Goal: Task Accomplishment & Management: Use online tool/utility

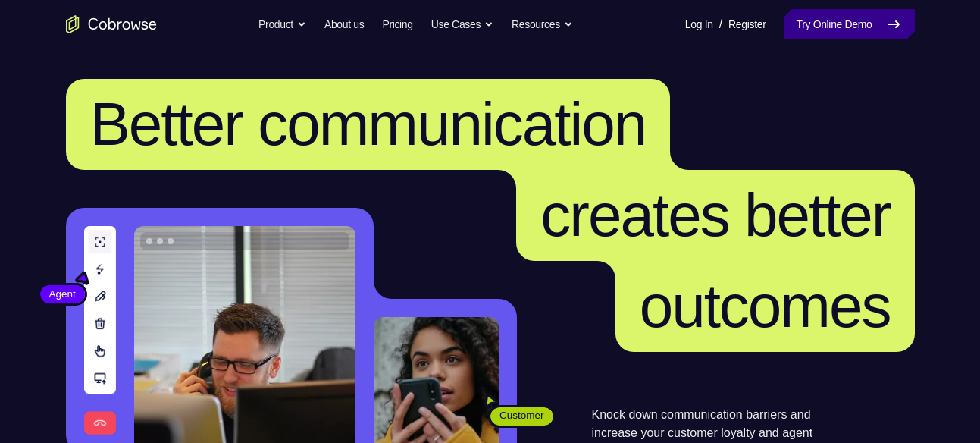
click at [804, 26] on link "Try Online Demo" at bounding box center [849, 24] width 130 height 30
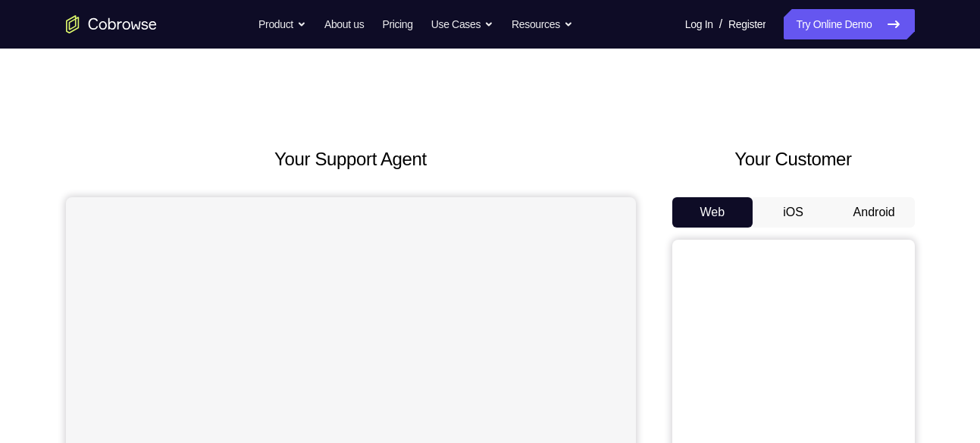
click at [855, 212] on button "Android" at bounding box center [874, 212] width 81 height 30
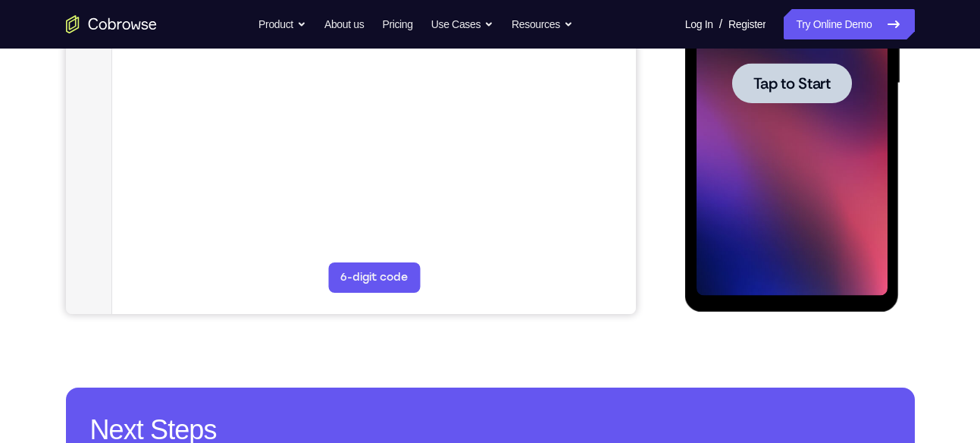
click at [823, 98] on div at bounding box center [792, 83] width 120 height 40
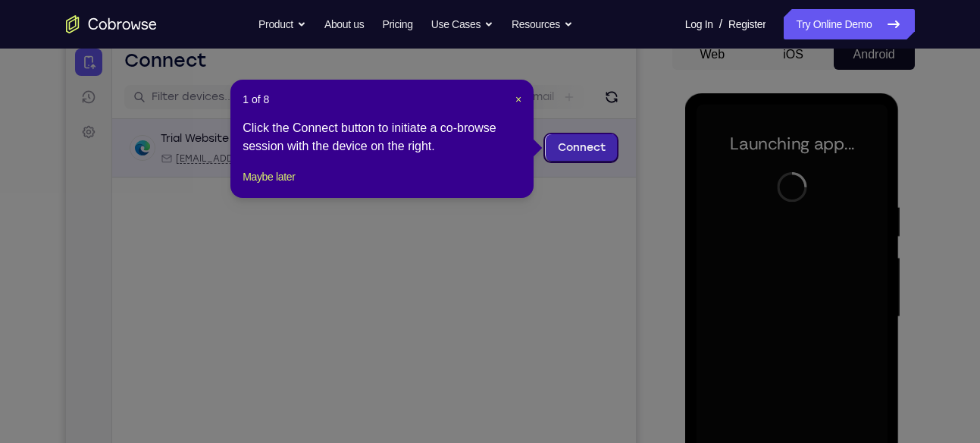
scroll to position [157, 0]
click at [520, 105] on span "×" at bounding box center [519, 100] width 6 height 12
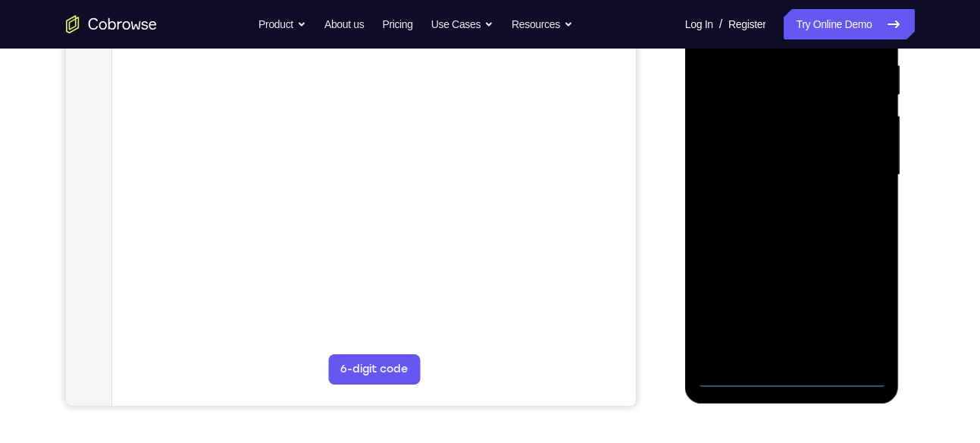
scroll to position [300, 0]
click at [797, 375] on div at bounding box center [792, 174] width 191 height 425
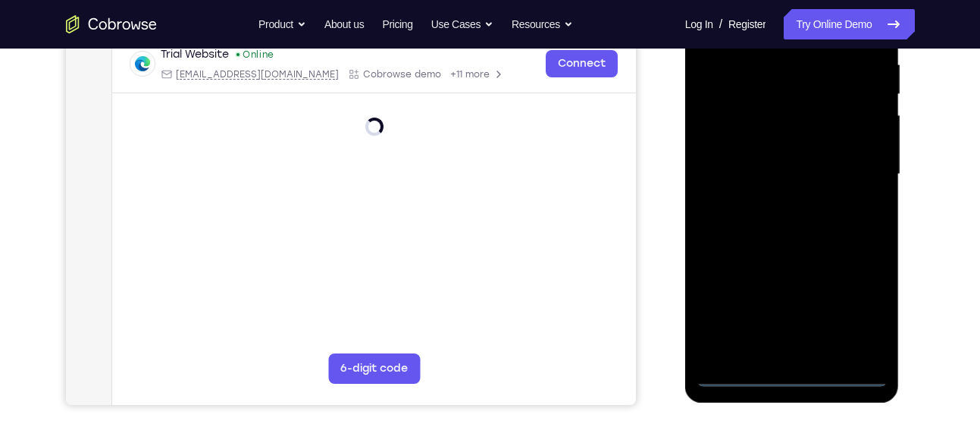
click at [860, 305] on div at bounding box center [792, 174] width 191 height 425
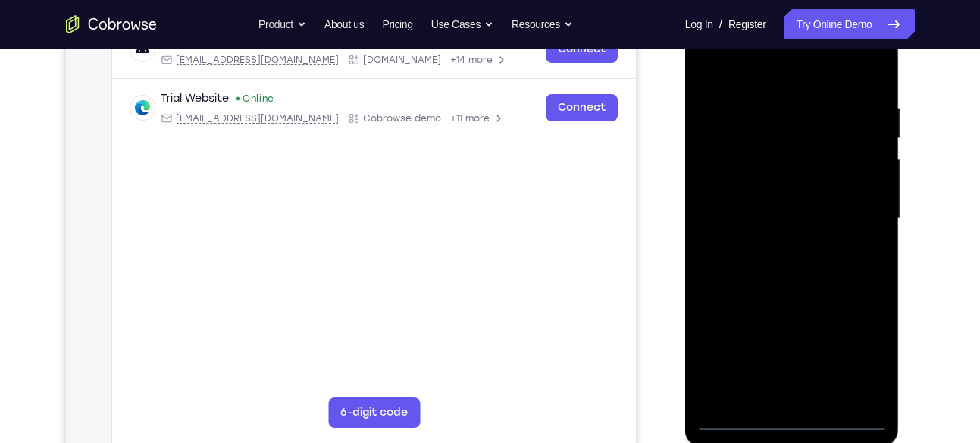
scroll to position [258, 0]
click at [717, 67] on div at bounding box center [792, 217] width 191 height 425
click at [726, 167] on div at bounding box center [792, 217] width 191 height 425
click at [778, 220] on div at bounding box center [792, 217] width 191 height 425
click at [754, 197] on div at bounding box center [792, 217] width 191 height 425
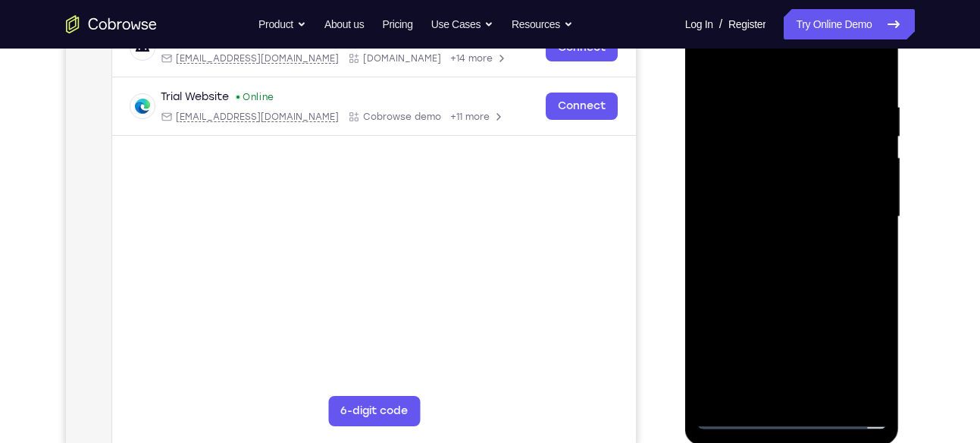
click at [773, 226] on div at bounding box center [792, 217] width 191 height 425
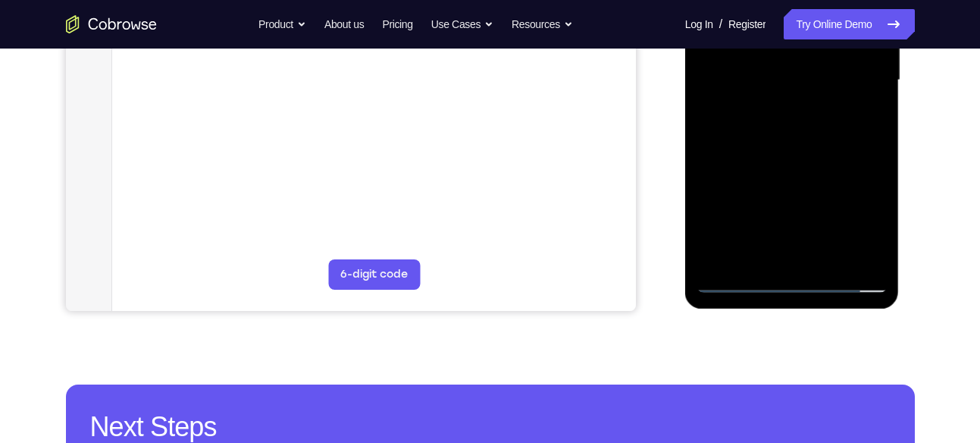
scroll to position [403, 0]
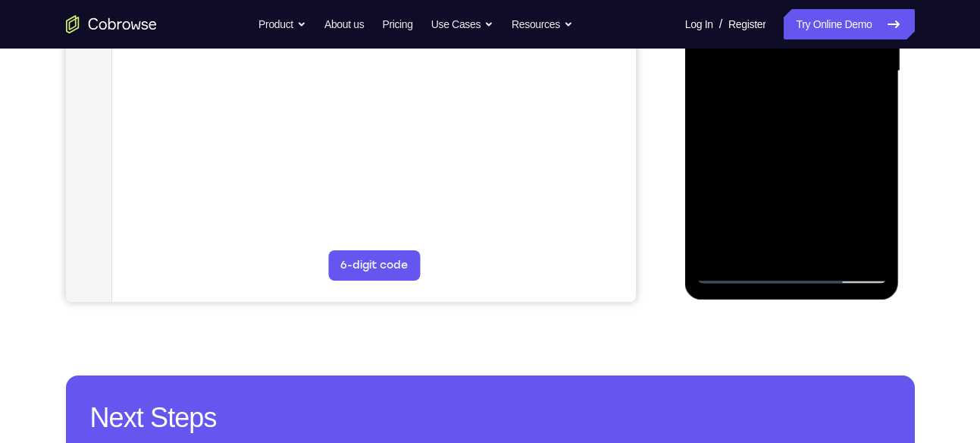
click at [760, 77] on div at bounding box center [792, 71] width 191 height 425
click at [869, 241] on div at bounding box center [792, 71] width 191 height 425
click at [853, 98] on div at bounding box center [792, 71] width 191 height 425
click at [807, 72] on div at bounding box center [792, 71] width 191 height 425
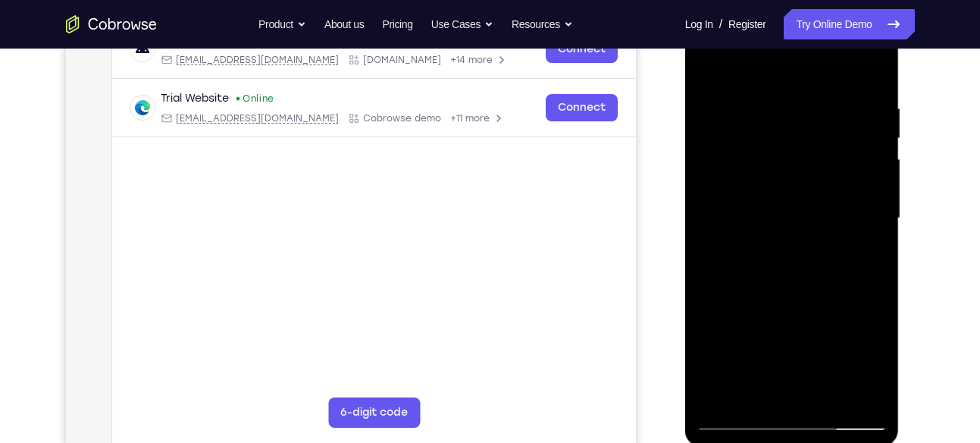
scroll to position [253, 0]
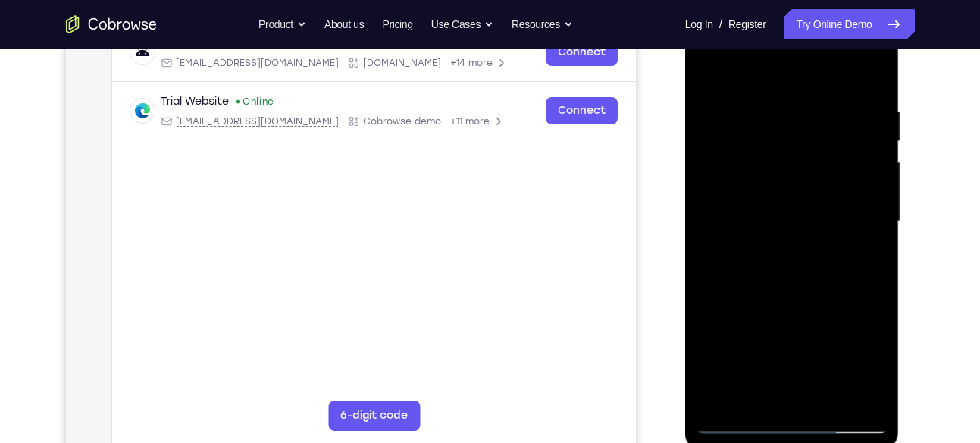
click at [860, 157] on div at bounding box center [792, 221] width 191 height 425
click at [788, 283] on div at bounding box center [792, 221] width 191 height 425
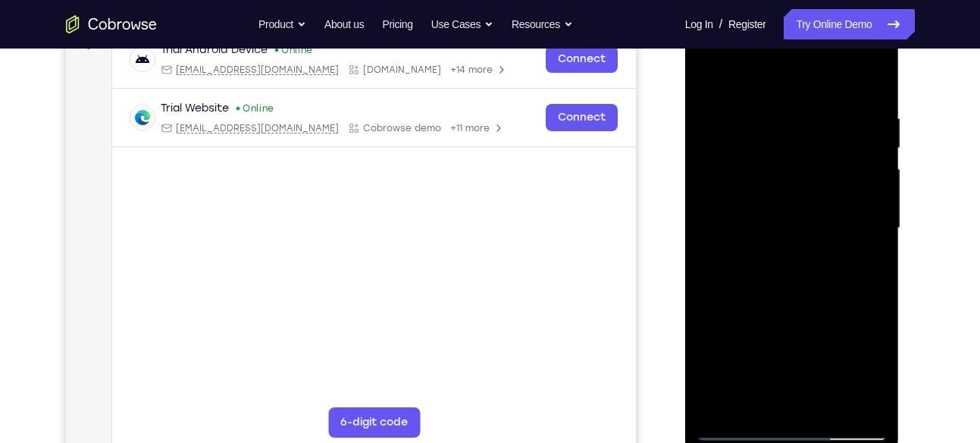
scroll to position [243, 0]
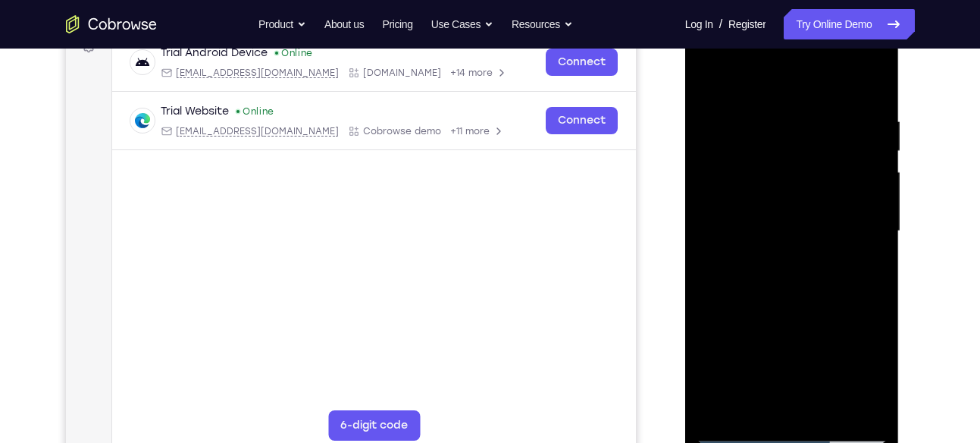
drag, startPoint x: 851, startPoint y: 262, endPoint x: 846, endPoint y: 152, distance: 109.3
click at [846, 152] on div at bounding box center [792, 231] width 191 height 425
click at [802, 394] on div at bounding box center [792, 231] width 191 height 425
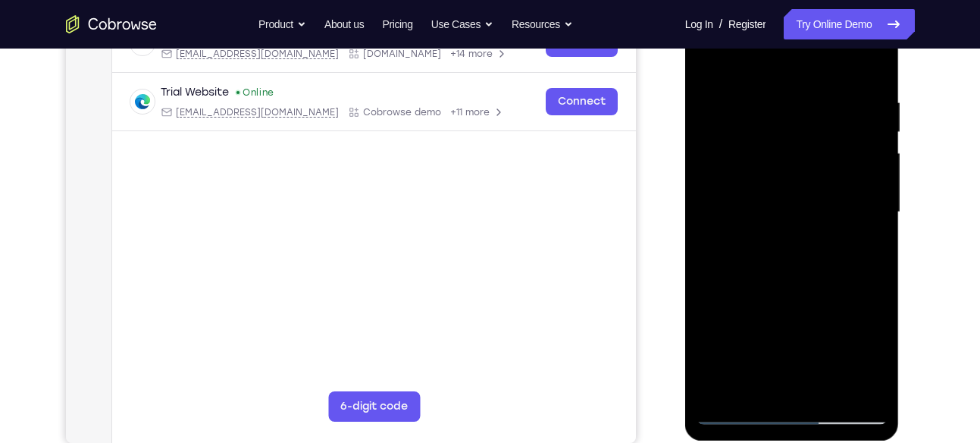
scroll to position [257, 0]
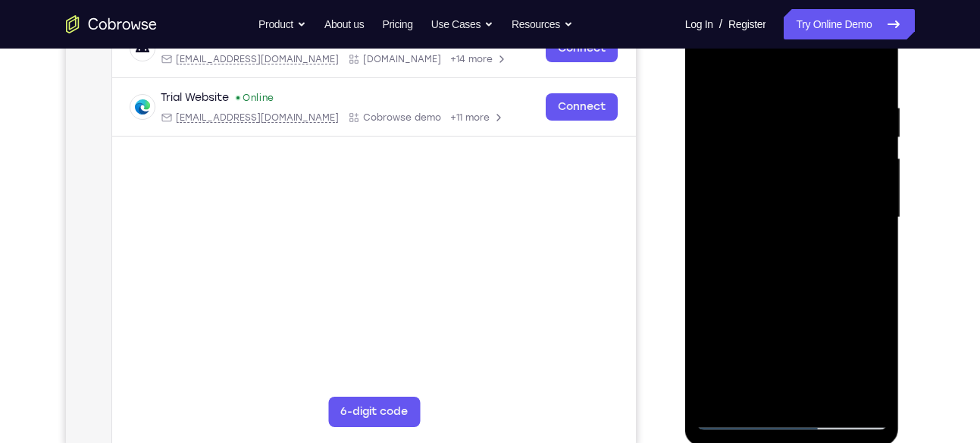
drag, startPoint x: 848, startPoint y: 196, endPoint x: 767, endPoint y: 191, distance: 82.1
click at [767, 191] on div at bounding box center [792, 217] width 191 height 425
drag, startPoint x: 864, startPoint y: 185, endPoint x: 814, endPoint y: 184, distance: 50.0
click at [814, 184] on div at bounding box center [792, 217] width 191 height 425
click at [773, 189] on div at bounding box center [792, 217] width 191 height 425
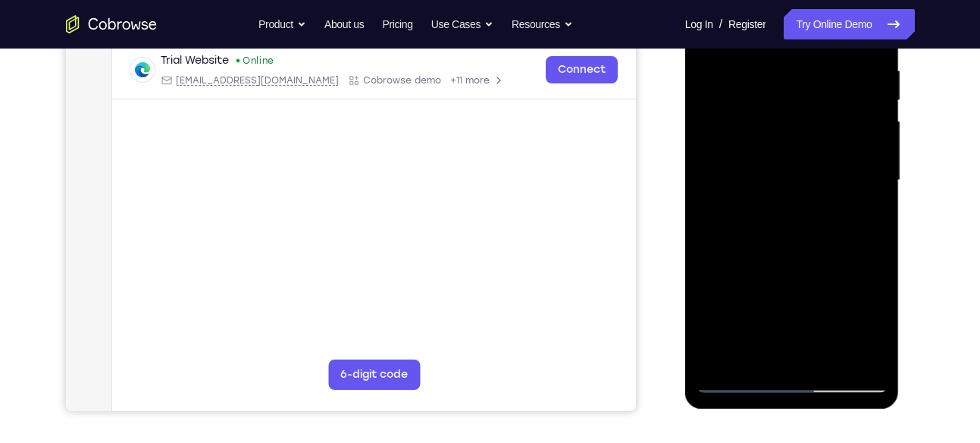
scroll to position [295, 0]
click at [842, 349] on div at bounding box center [792, 179] width 191 height 425
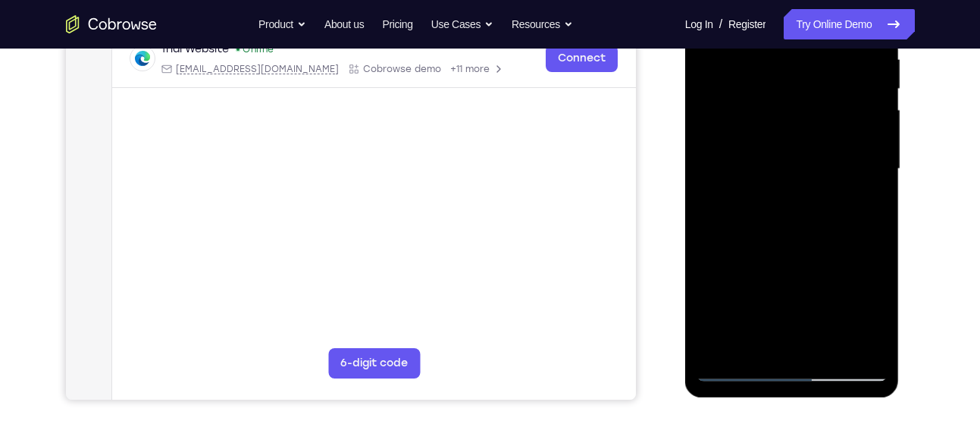
scroll to position [306, 0]
click at [873, 187] on div at bounding box center [792, 168] width 191 height 425
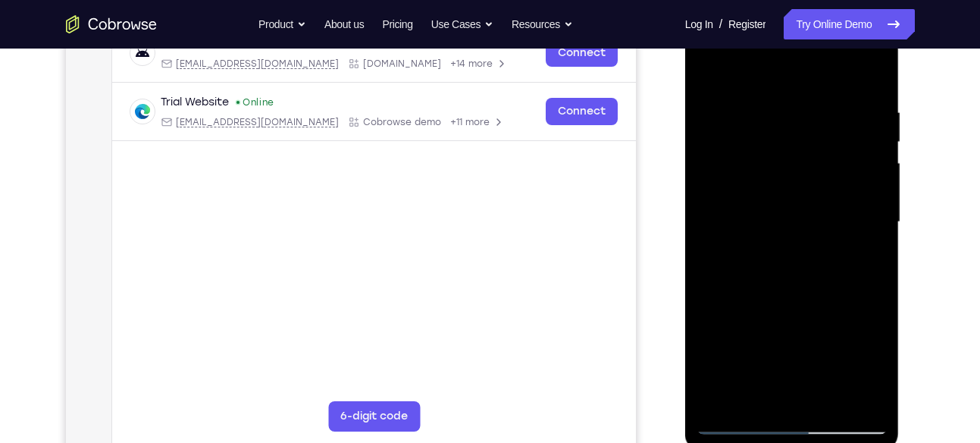
scroll to position [253, 0]
click at [880, 240] on div at bounding box center [792, 221] width 191 height 425
click at [876, 234] on div at bounding box center [792, 221] width 191 height 425
click at [783, 397] on div at bounding box center [792, 221] width 191 height 425
click at [785, 256] on div at bounding box center [792, 221] width 191 height 425
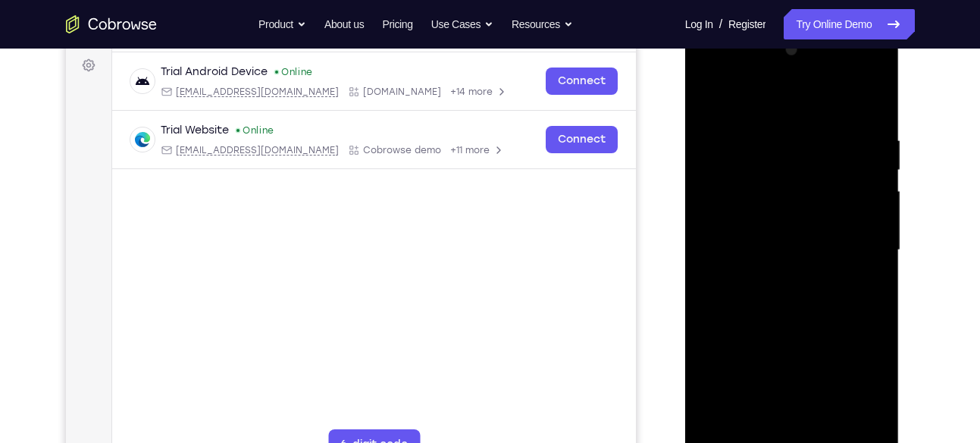
scroll to position [224, 0]
click at [877, 105] on div at bounding box center [792, 251] width 191 height 425
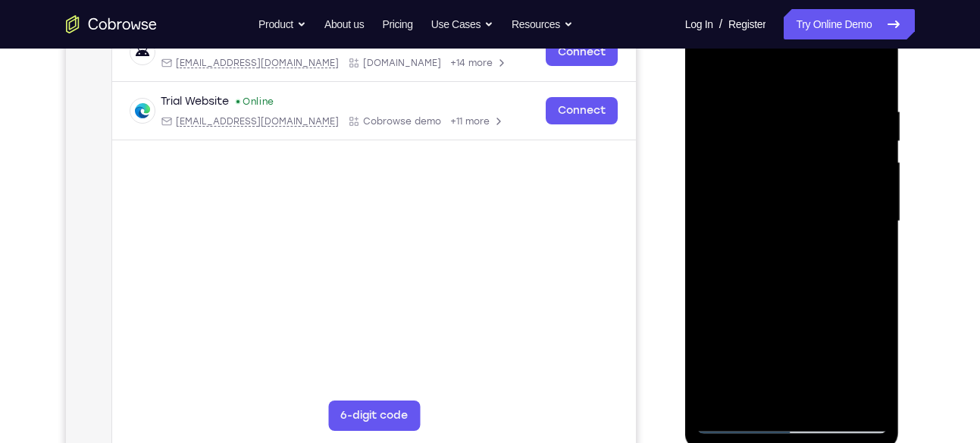
drag, startPoint x: 820, startPoint y: 301, endPoint x: 792, endPoint y: 66, distance: 236.7
click at [792, 66] on div at bounding box center [792, 221] width 191 height 425
drag, startPoint x: 802, startPoint y: 296, endPoint x: 800, endPoint y: 52, distance: 243.4
click at [800, 52] on div at bounding box center [792, 221] width 191 height 425
drag, startPoint x: 811, startPoint y: 243, endPoint x: 820, endPoint y: 58, distance: 186.0
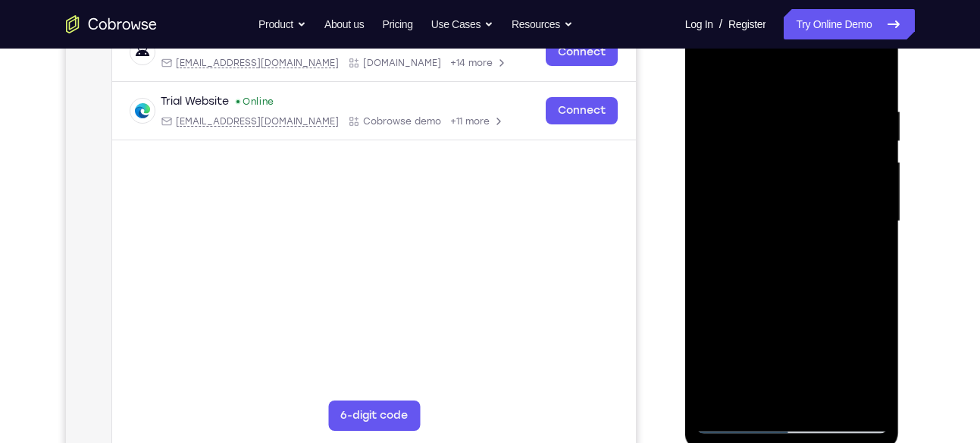
click at [820, 58] on div at bounding box center [792, 221] width 191 height 425
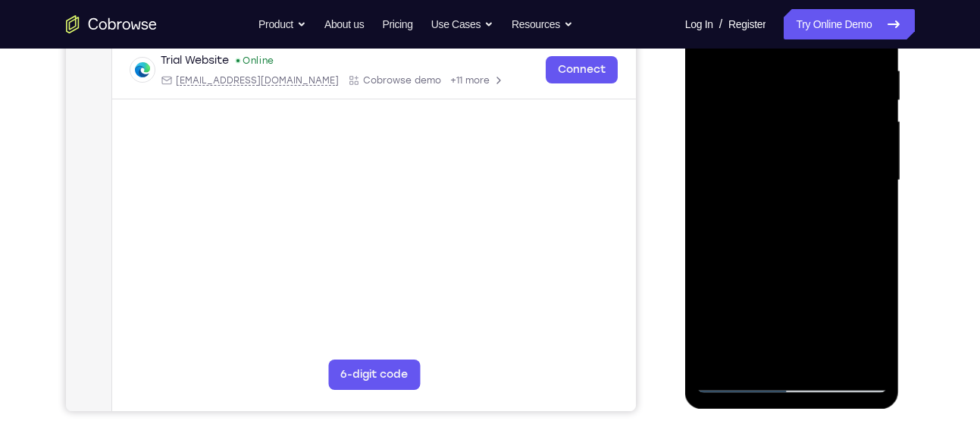
scroll to position [295, 0]
drag, startPoint x: 802, startPoint y: 288, endPoint x: 798, endPoint y: 89, distance: 199.4
click at [798, 89] on div at bounding box center [792, 179] width 191 height 425
drag, startPoint x: 808, startPoint y: 305, endPoint x: 807, endPoint y: 51, distance: 254.0
click at [807, 51] on div at bounding box center [792, 179] width 191 height 425
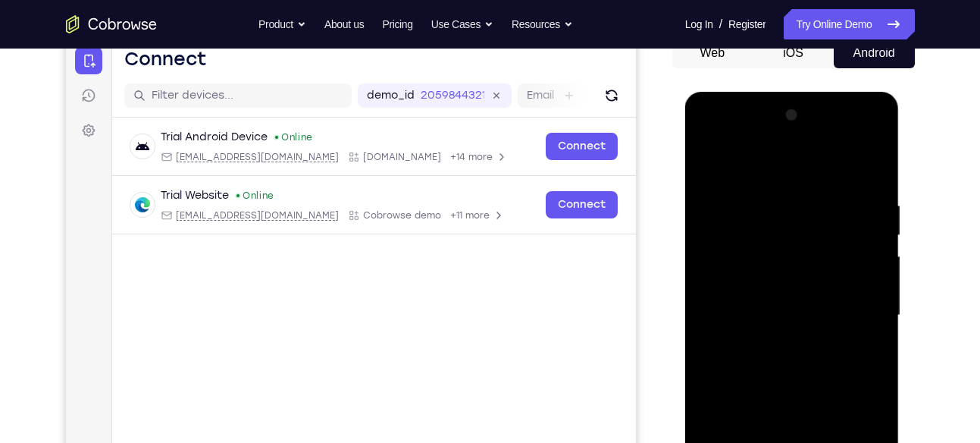
scroll to position [158, 0]
drag, startPoint x: 815, startPoint y: 316, endPoint x: 812, endPoint y: 141, distance: 175.2
click at [812, 141] on div at bounding box center [792, 316] width 191 height 425
click at [779, 139] on div at bounding box center [792, 316] width 191 height 425
click at [733, 366] on div at bounding box center [792, 316] width 191 height 425
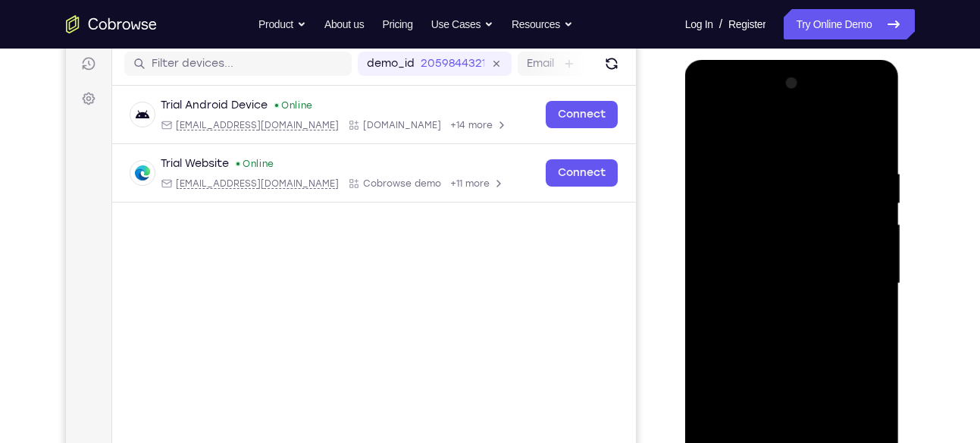
scroll to position [192, 0]
click at [741, 334] on div at bounding box center [792, 283] width 191 height 425
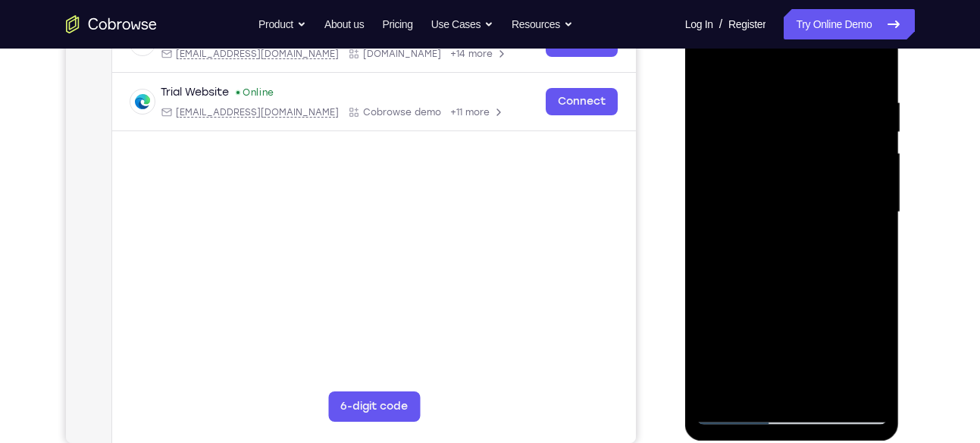
scroll to position [262, 0]
click at [779, 240] on div at bounding box center [792, 213] width 191 height 425
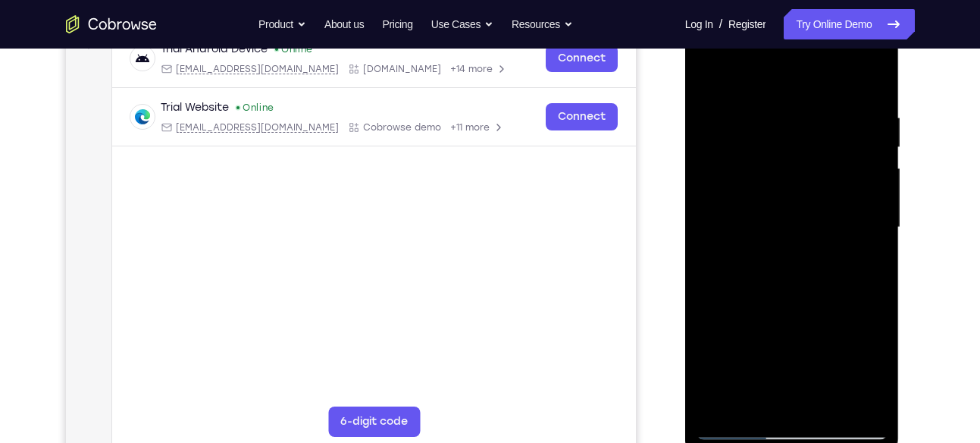
scroll to position [259, 0]
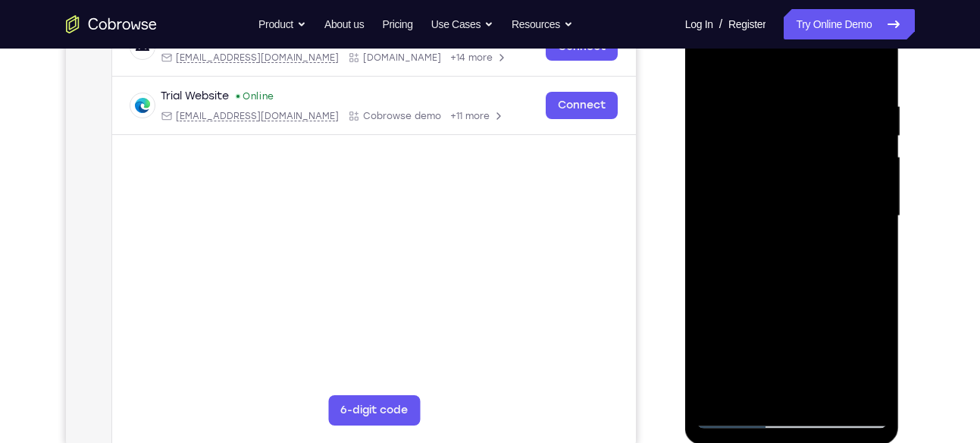
click at [805, 287] on div at bounding box center [792, 216] width 191 height 425
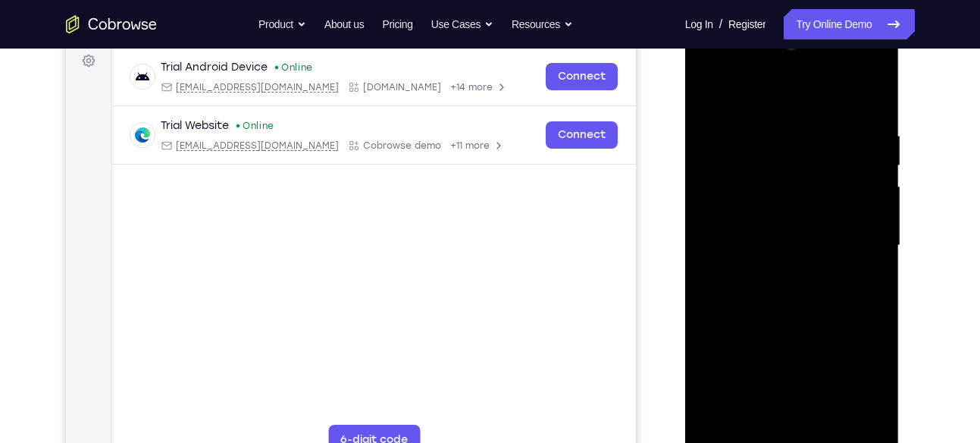
scroll to position [228, 0]
click at [776, 233] on div at bounding box center [792, 246] width 191 height 425
click at [786, 195] on div at bounding box center [792, 246] width 191 height 425
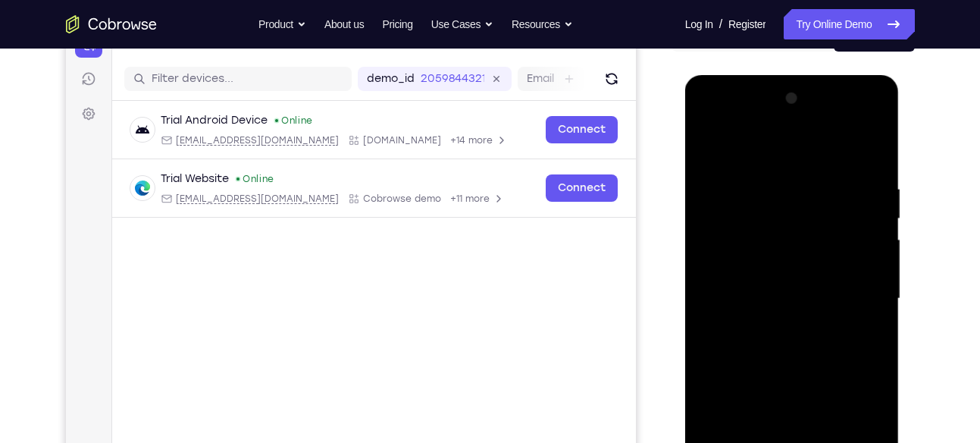
scroll to position [173, 0]
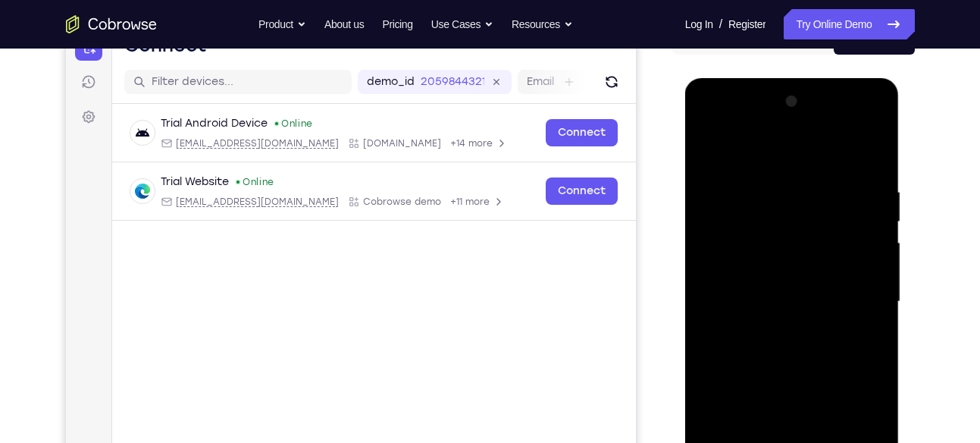
click at [757, 220] on div at bounding box center [792, 301] width 191 height 425
click at [757, 227] on div at bounding box center [792, 301] width 191 height 425
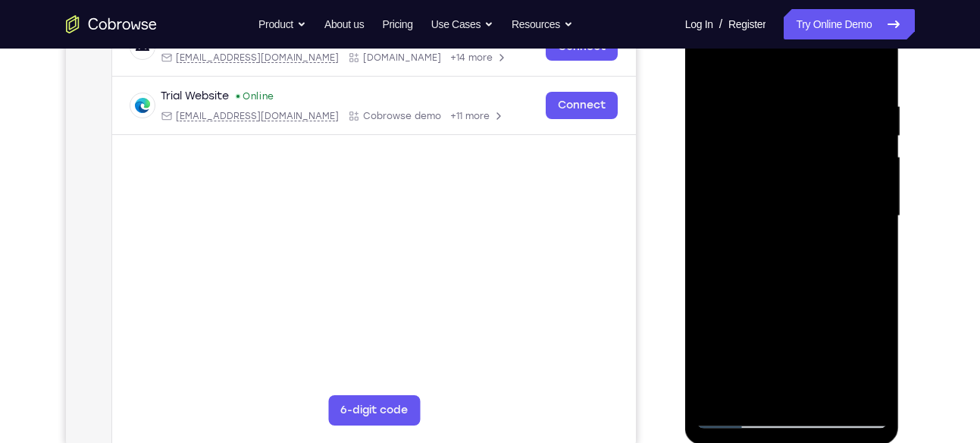
scroll to position [259, 0]
click at [874, 84] on div at bounding box center [792, 215] width 191 height 425
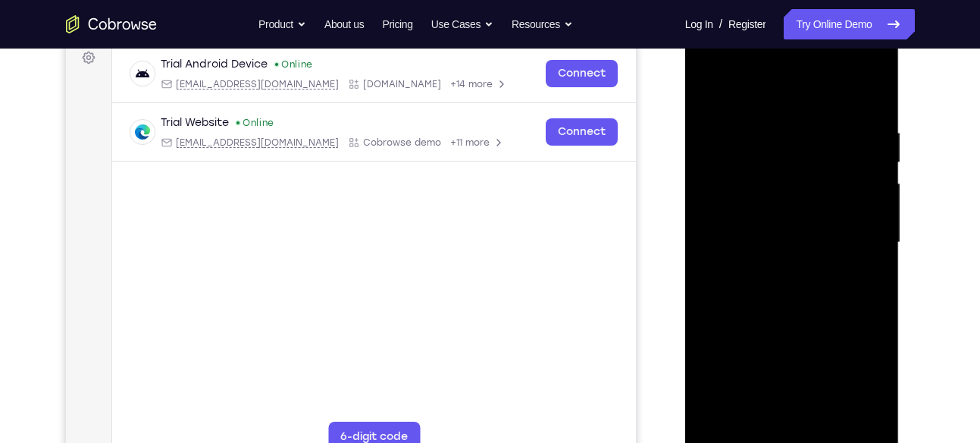
click at [880, 308] on div at bounding box center [792, 242] width 191 height 425
click at [752, 122] on div at bounding box center [792, 242] width 191 height 425
click at [849, 413] on div at bounding box center [792, 242] width 191 height 425
click at [871, 262] on div at bounding box center [792, 242] width 191 height 425
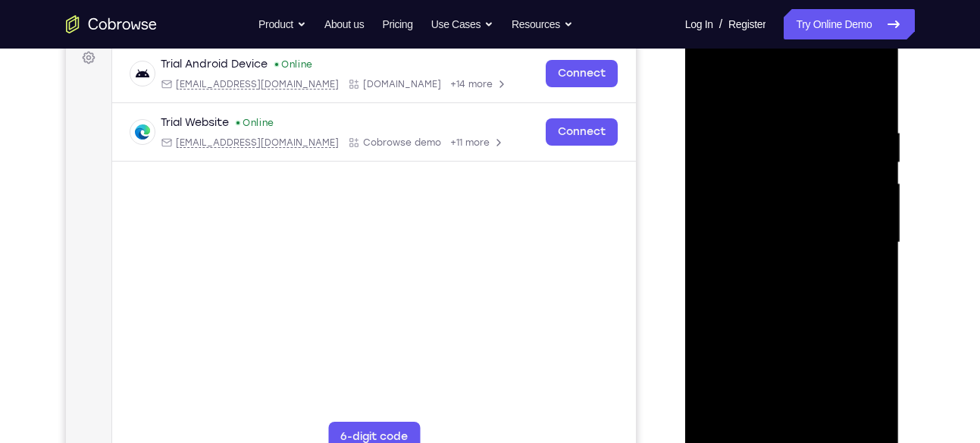
click at [871, 262] on div at bounding box center [792, 242] width 191 height 425
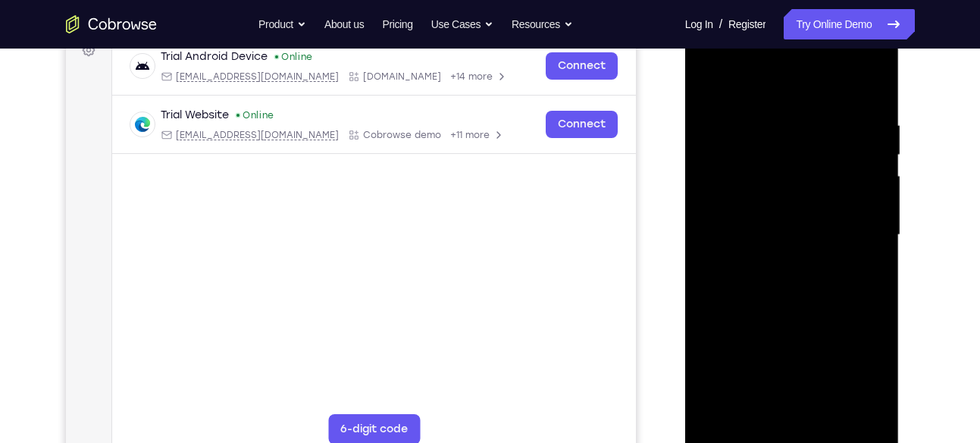
scroll to position [240, 0]
click at [873, 86] on div at bounding box center [792, 234] width 191 height 425
click at [816, 110] on div at bounding box center [792, 234] width 191 height 425
click at [870, 408] on div at bounding box center [792, 234] width 191 height 425
click at [873, 89] on div at bounding box center [792, 234] width 191 height 425
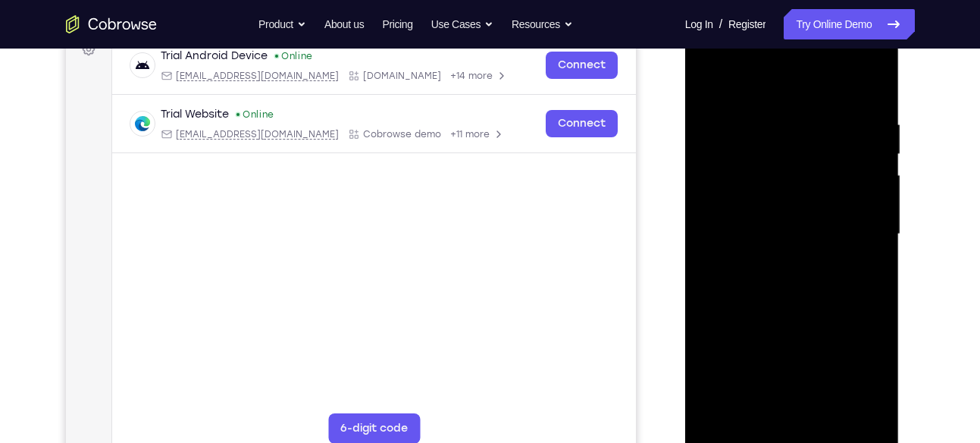
click at [874, 80] on div at bounding box center [792, 234] width 191 height 425
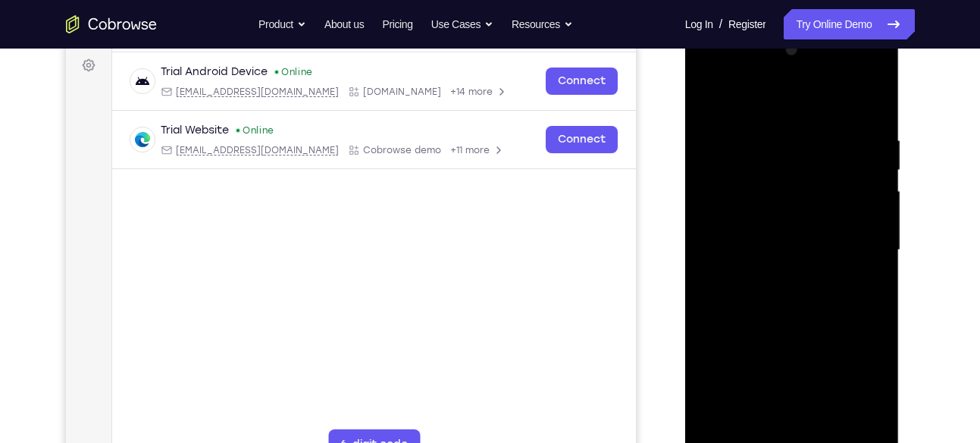
scroll to position [224, 0]
drag, startPoint x: 809, startPoint y: 318, endPoint x: 811, endPoint y: 124, distance: 194.1
click at [811, 124] on div at bounding box center [792, 251] width 191 height 425
click at [829, 427] on div at bounding box center [792, 251] width 191 height 425
click at [801, 328] on div at bounding box center [792, 251] width 191 height 425
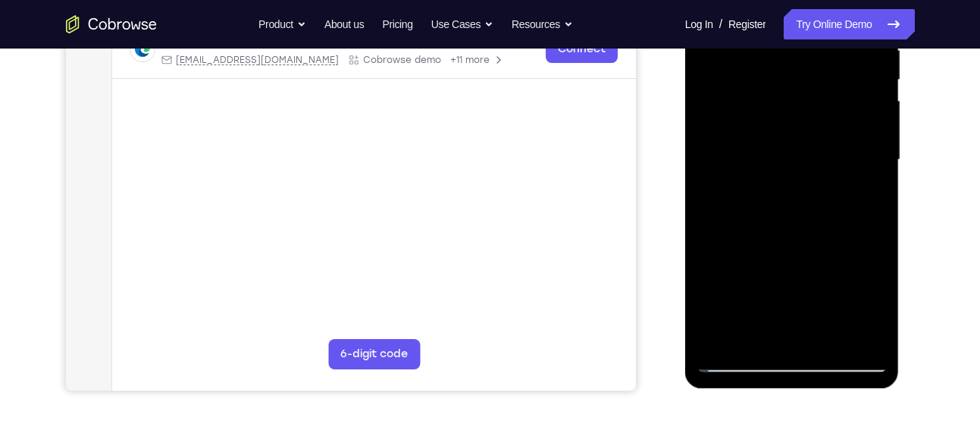
scroll to position [318, 0]
